Goal: Information Seeking & Learning: Learn about a topic

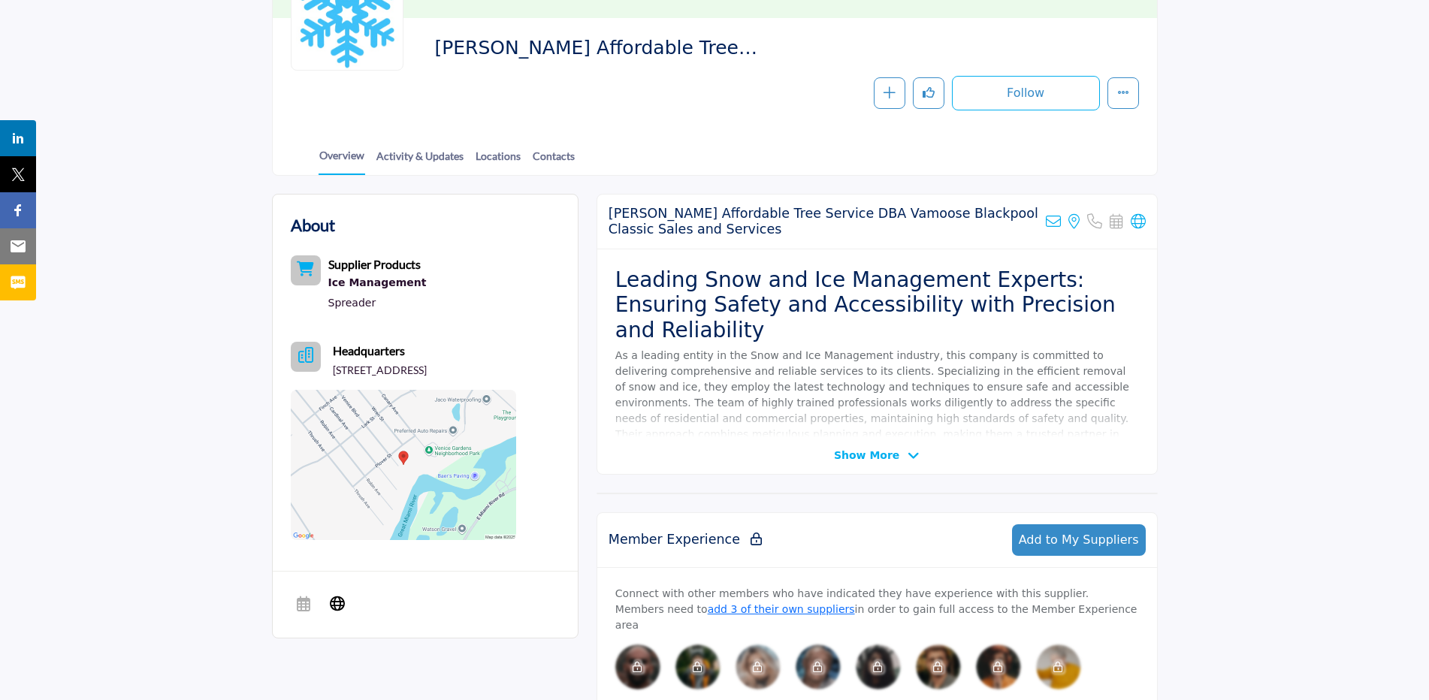
scroll to position [225, 0]
click at [884, 458] on span "Show More" at bounding box center [866, 455] width 65 height 16
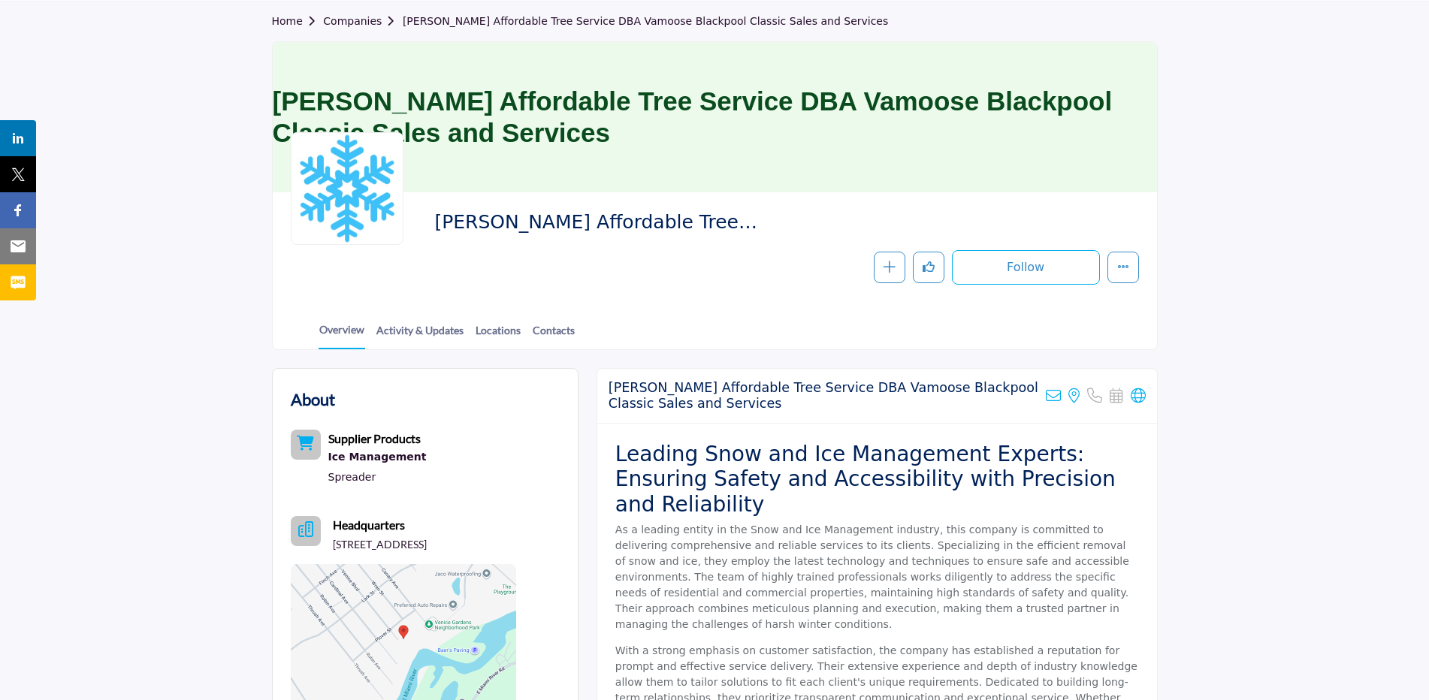
scroll to position [0, 0]
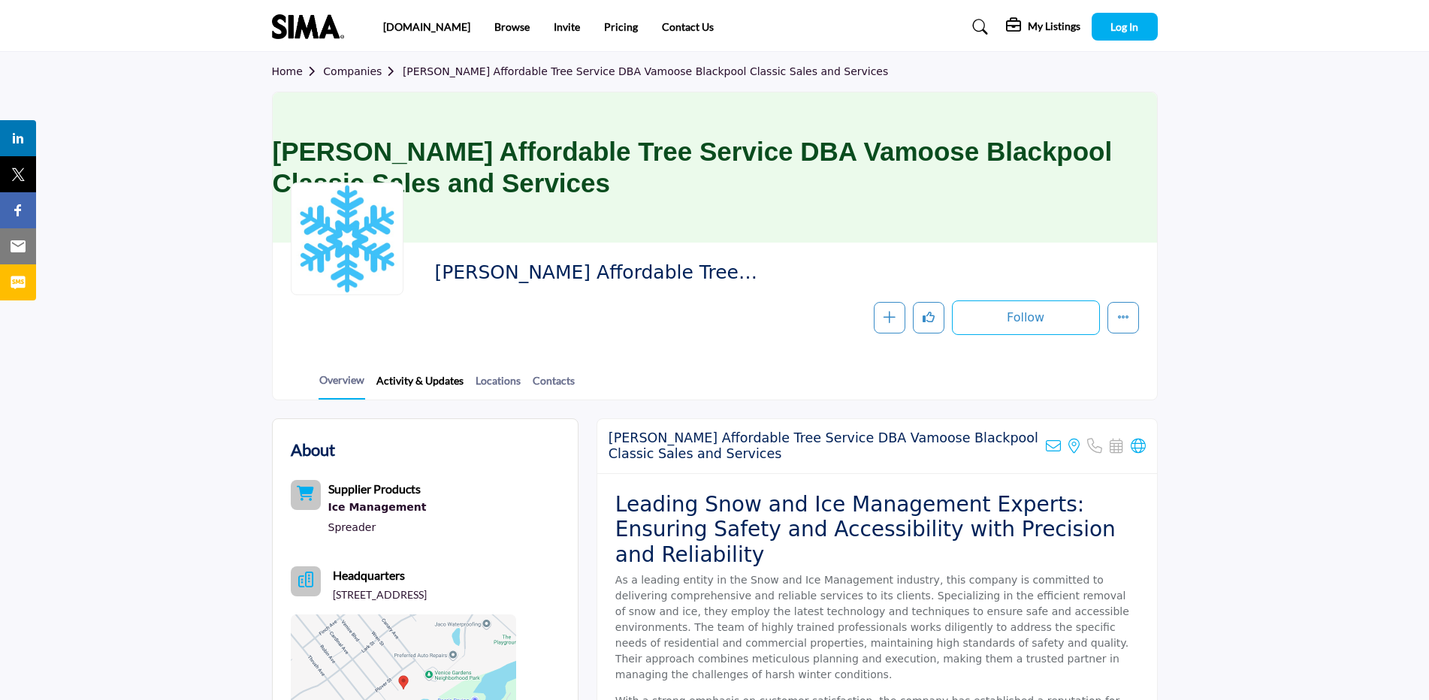
click at [428, 385] on link "Activity & Updates" at bounding box center [420, 386] width 89 height 26
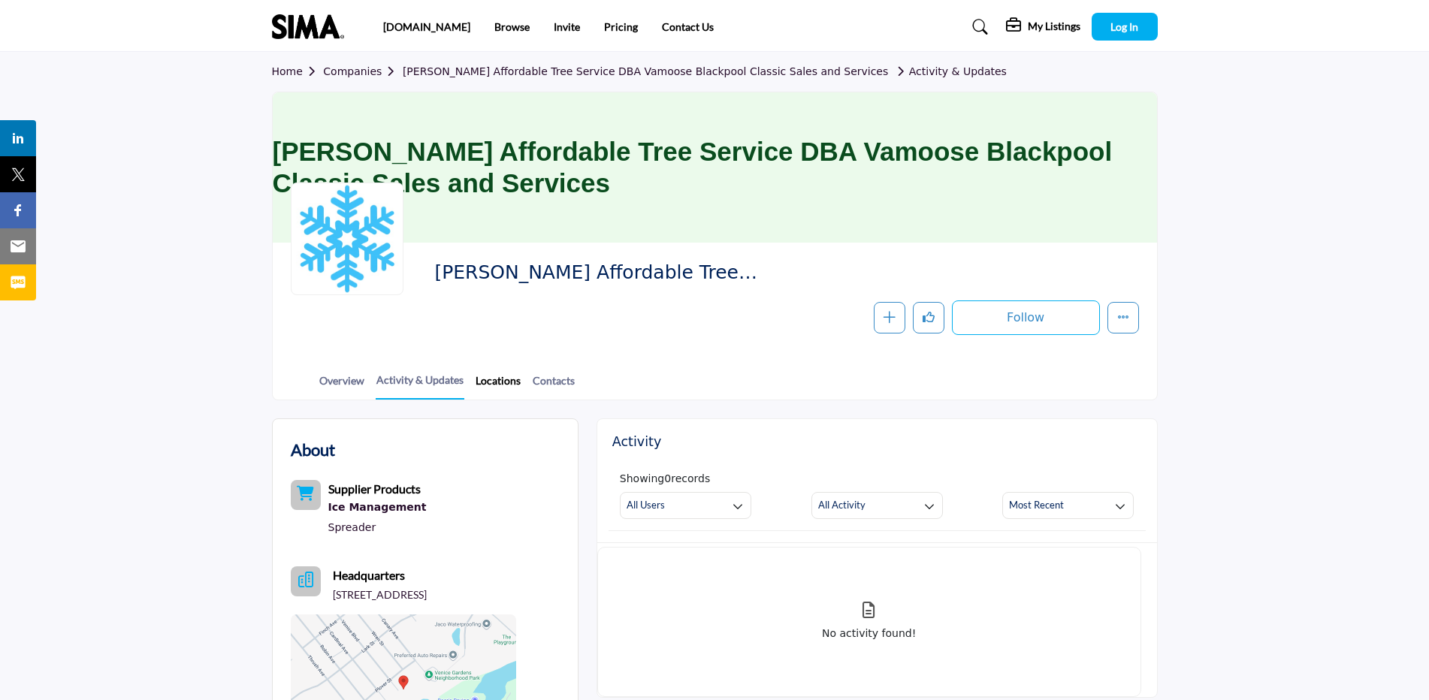
click at [501, 380] on link "Locations" at bounding box center [498, 386] width 47 height 26
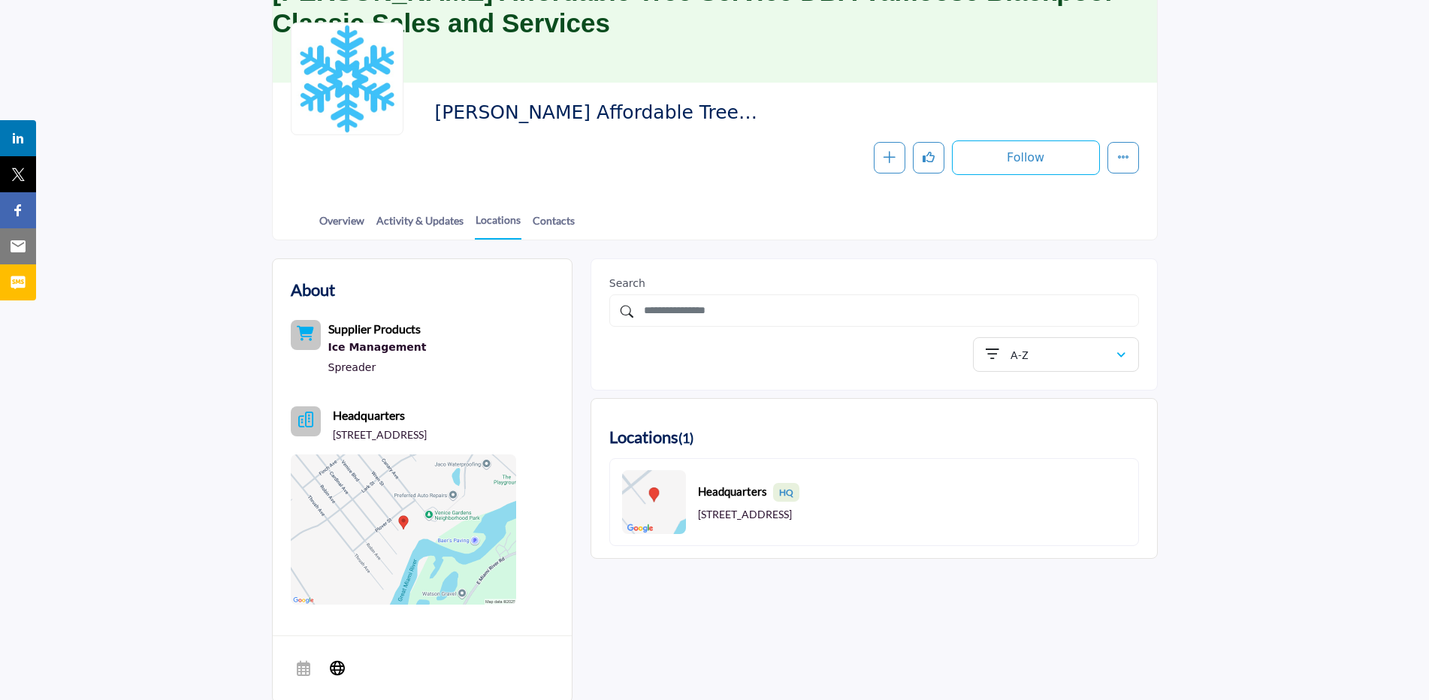
scroll to position [150, 0]
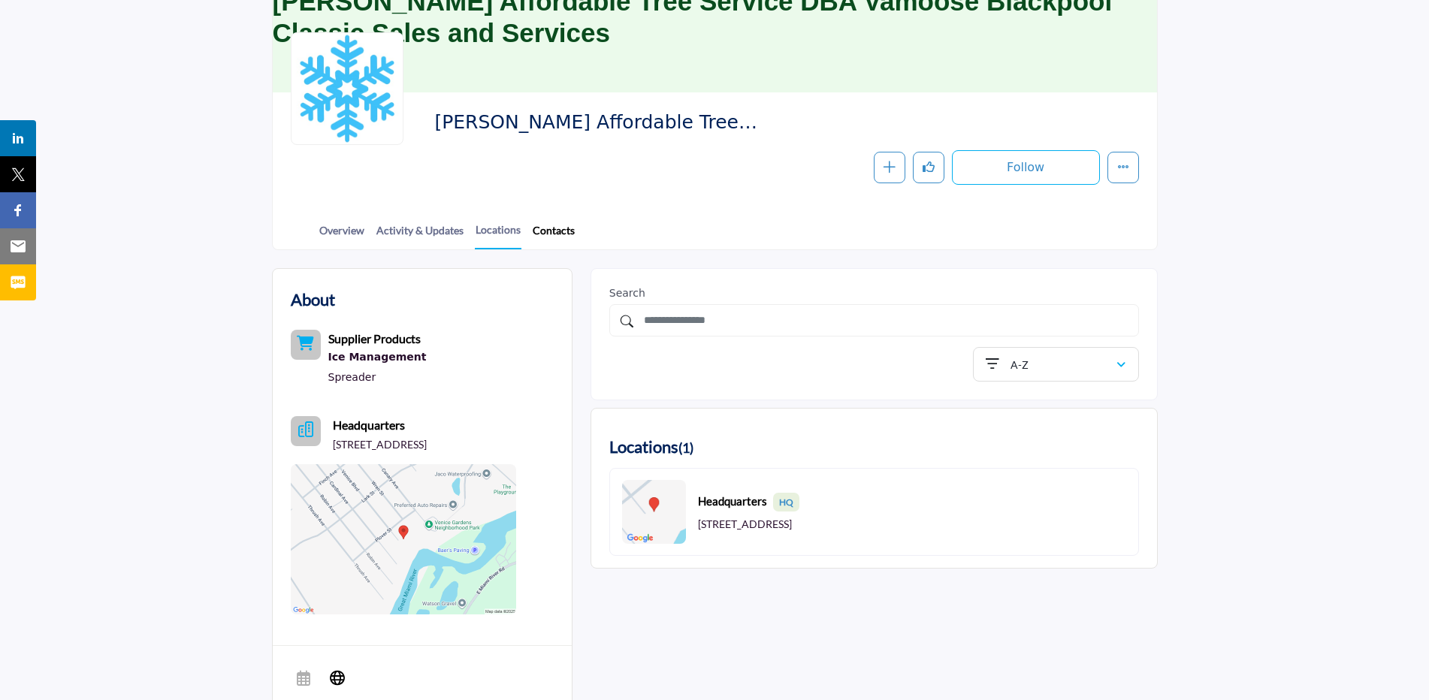
click at [562, 227] on link "Contacts" at bounding box center [554, 235] width 44 height 26
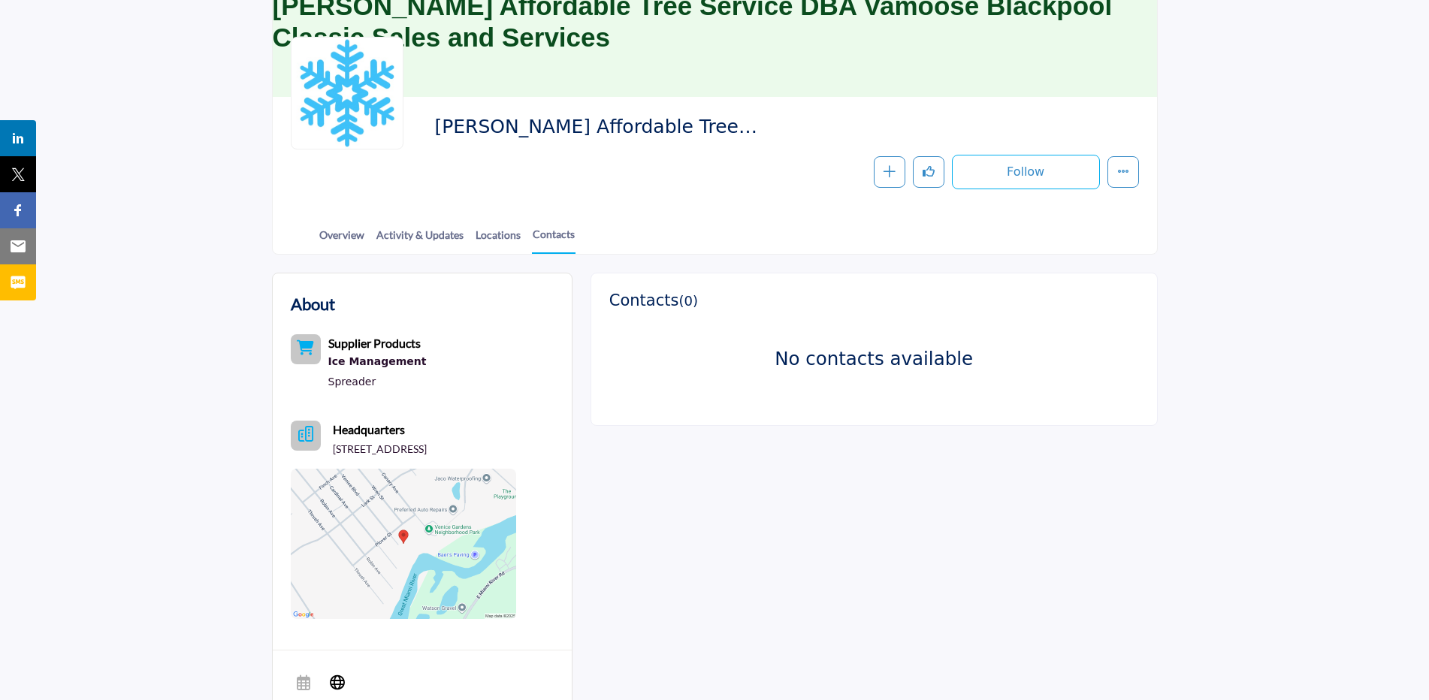
scroll to position [38, 0]
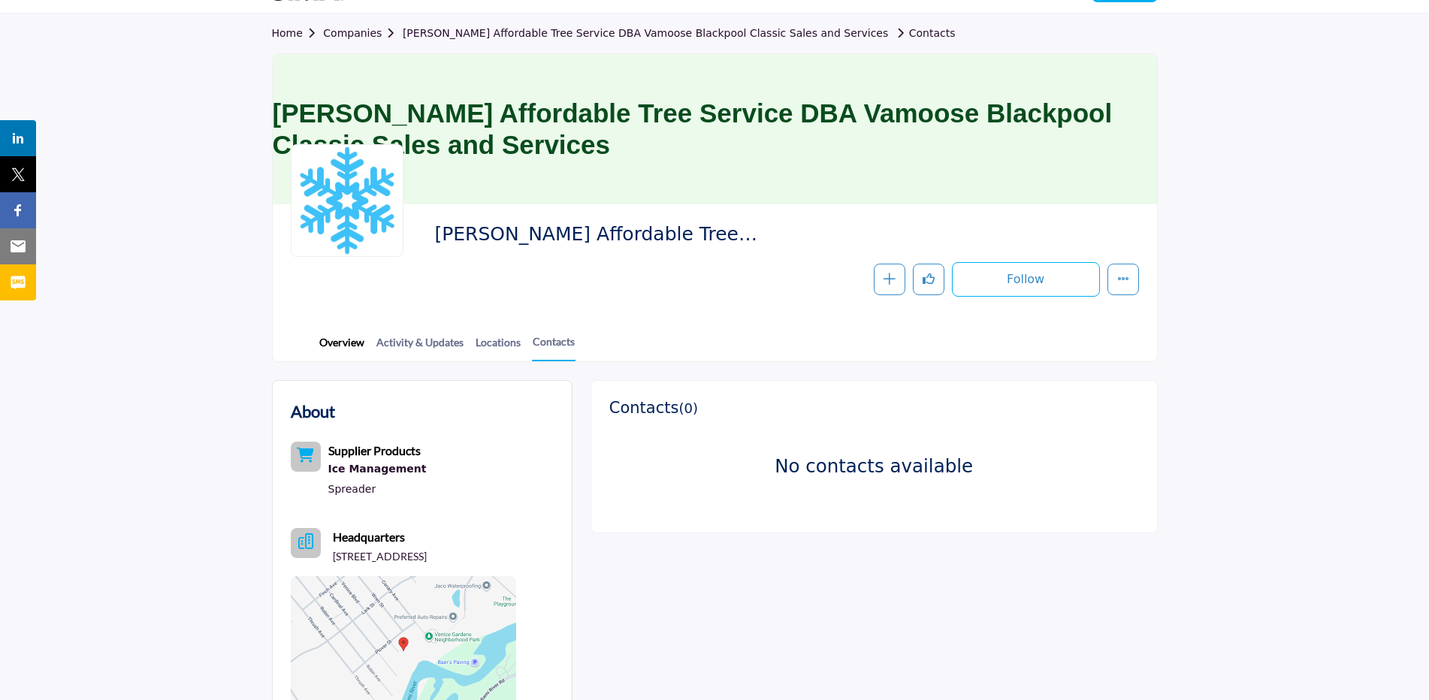
click at [355, 344] on link "Overview" at bounding box center [342, 347] width 47 height 26
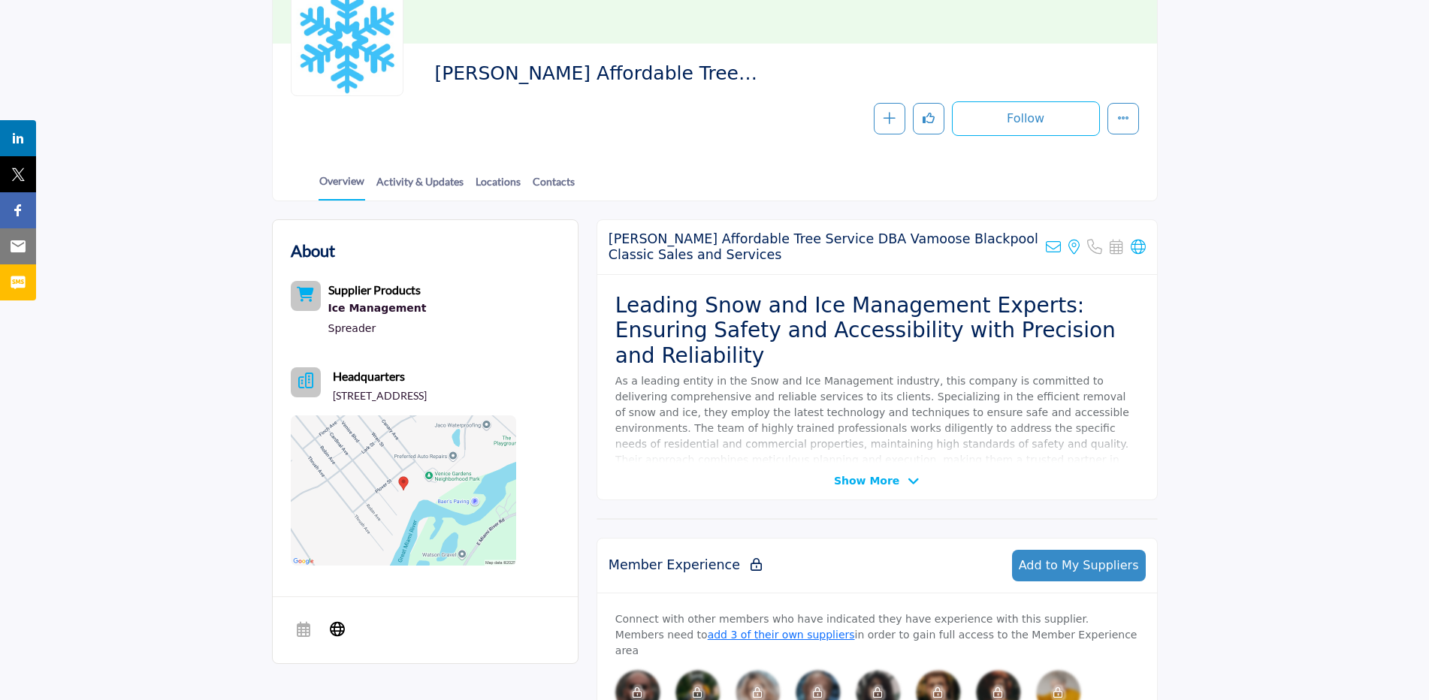
scroll to position [225, 0]
